Goal: Find specific page/section: Find specific page/section

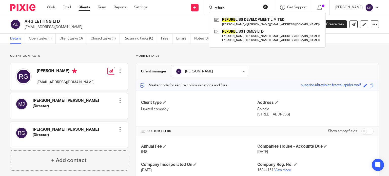
type input "refurb"
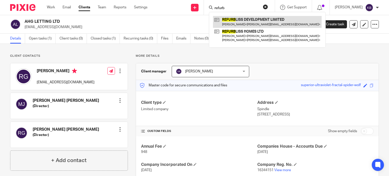
drag, startPoint x: 0, startPoint y: 0, endPoint x: 257, endPoint y: 21, distance: 257.6
click at [257, 21] on link at bounding box center [267, 22] width 109 height 12
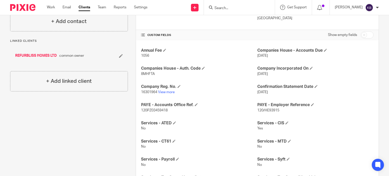
scroll to position [68, 0]
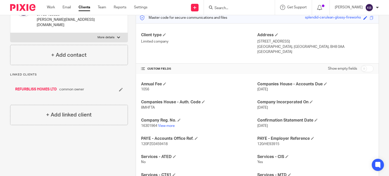
click at [232, 9] on input "Search" at bounding box center [237, 8] width 46 height 5
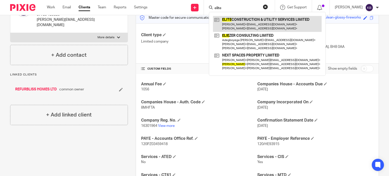
type input "elite"
click at [240, 20] on link at bounding box center [267, 24] width 109 height 16
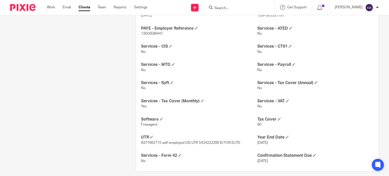
scroll to position [196, 0]
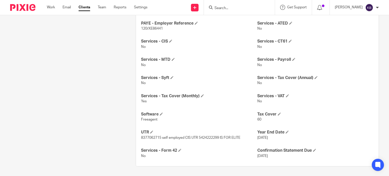
click at [234, 7] on input "Search" at bounding box center [237, 8] width 46 height 5
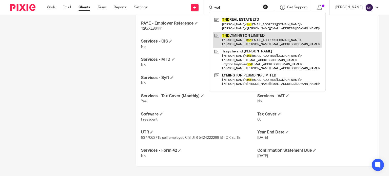
type input "tnd"
click at [236, 37] on link at bounding box center [267, 40] width 109 height 16
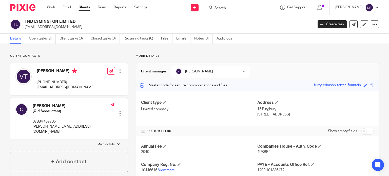
click at [236, 8] on input "Search" at bounding box center [237, 8] width 46 height 5
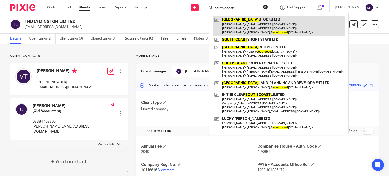
type input "south coast"
click at [244, 24] on link at bounding box center [279, 26] width 132 height 20
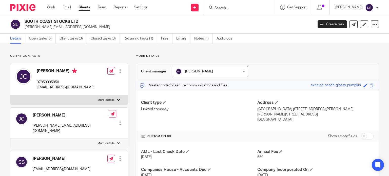
click at [232, 8] on input "Search" at bounding box center [237, 8] width 46 height 5
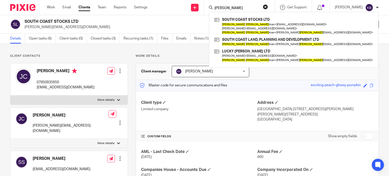
type input "[PERSON_NAME]"
